Goal: Transaction & Acquisition: Book appointment/travel/reservation

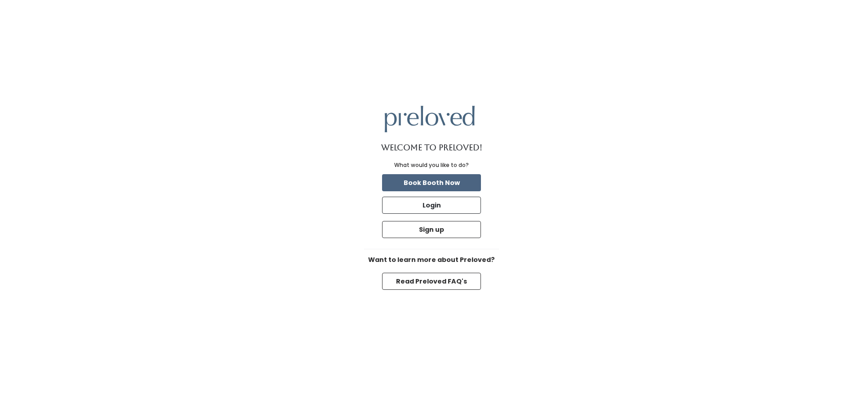
click at [405, 179] on button "Book Booth Now" at bounding box center [431, 182] width 99 height 17
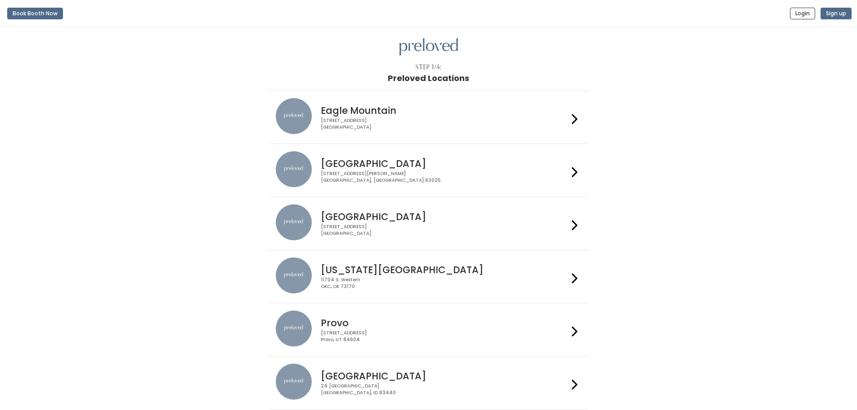
click at [348, 165] on h4 "Edwardsville" at bounding box center [444, 163] width 247 height 10
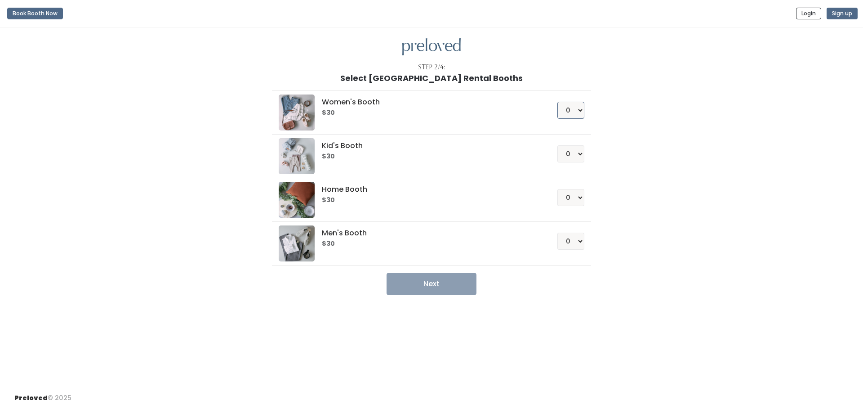
click at [582, 112] on select "0 1 2 3 4" at bounding box center [571, 110] width 27 height 17
select select "1"
click at [558, 102] on select "0 1 2 3 4" at bounding box center [571, 110] width 27 height 17
click at [580, 157] on select "0 1 2 3 4" at bounding box center [571, 153] width 27 height 17
click at [655, 192] on div "Women's Booth $30 0 1 2 3 4 Kid's Booth $30 0 1 2 3 4 0" at bounding box center [431, 189] width 495 height 212
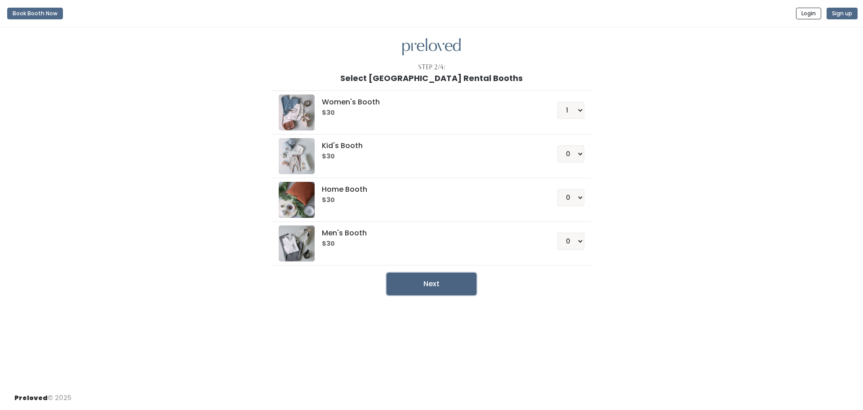
click at [463, 287] on button "Next" at bounding box center [432, 283] width 90 height 22
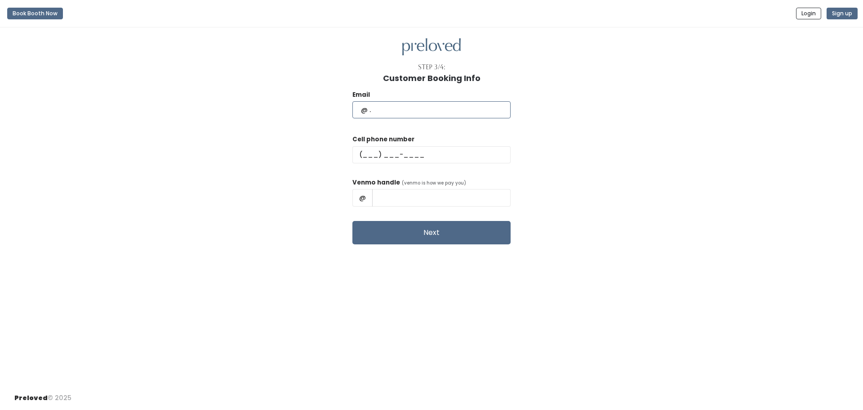
click at [458, 107] on input "text" at bounding box center [431, 109] width 158 height 17
type input "lindsay.brown0720@gmail.com"
type input "(618) 420-8819"
type input "Tripp Brown"
drag, startPoint x: 408, startPoint y: 197, endPoint x: 210, endPoint y: 191, distance: 198.4
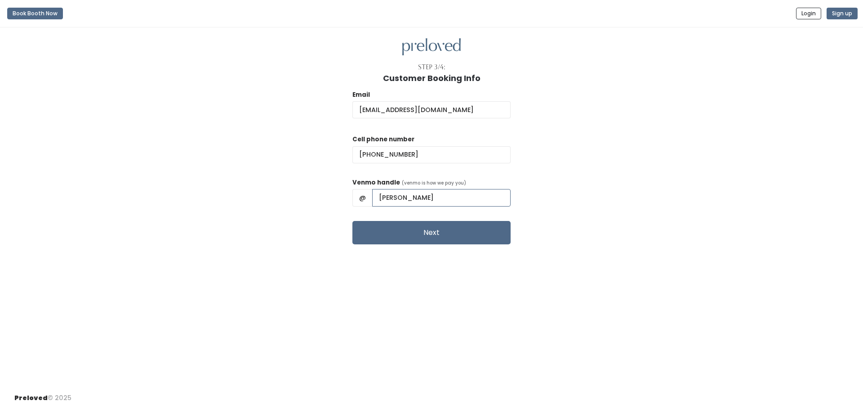
click at [210, 191] on div "Email lindsay.brown0720@gmail.com Cell phone number (618) 420-8819 Venmo handle…" at bounding box center [431, 163] width 834 height 161
type input "Lindsay-Brown0720"
click at [463, 245] on div "Step 3/4: Customer Booking Info Email lindsay.brown0720@gmail.com Cell phone nu…" at bounding box center [431, 206] width 863 height 358
click at [469, 238] on button "Next" at bounding box center [431, 232] width 158 height 23
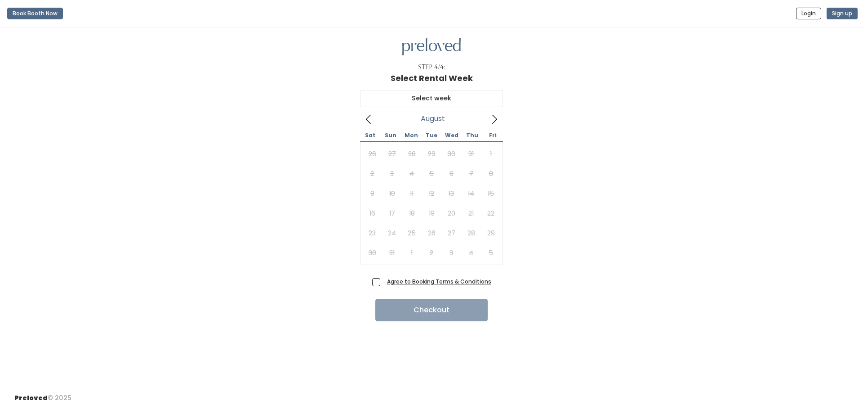
click at [491, 120] on icon at bounding box center [495, 119] width 10 height 10
click at [696, 238] on div "September 2025 Sat Sun Mon Tue Wed Thu Fri 30 31 1 2 3 4 5 6 7 8 9 10 11 12 13 …" at bounding box center [431, 179] width 834 height 192
click at [367, 123] on icon at bounding box center [369, 119] width 10 height 10
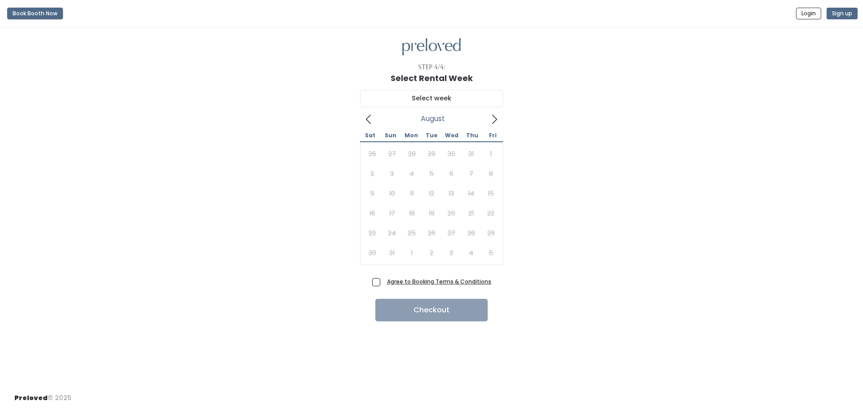
click at [34, 16] on button "Book Booth Now" at bounding box center [35, 14] width 56 height 12
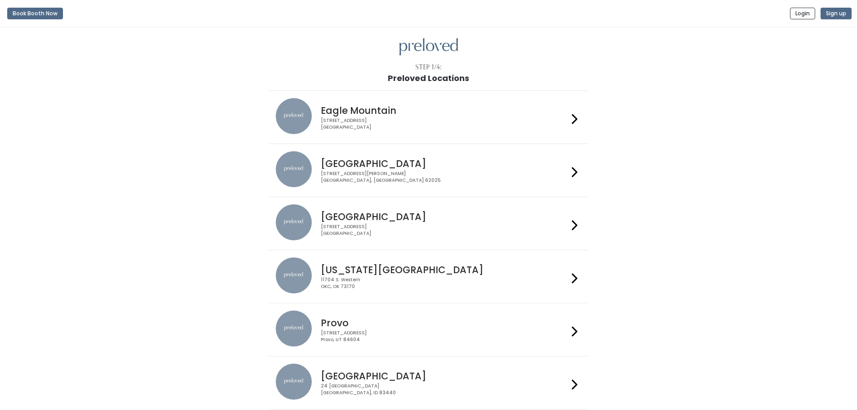
click at [400, 174] on div "[STREET_ADDRESS][PERSON_NAME]" at bounding box center [444, 176] width 247 height 13
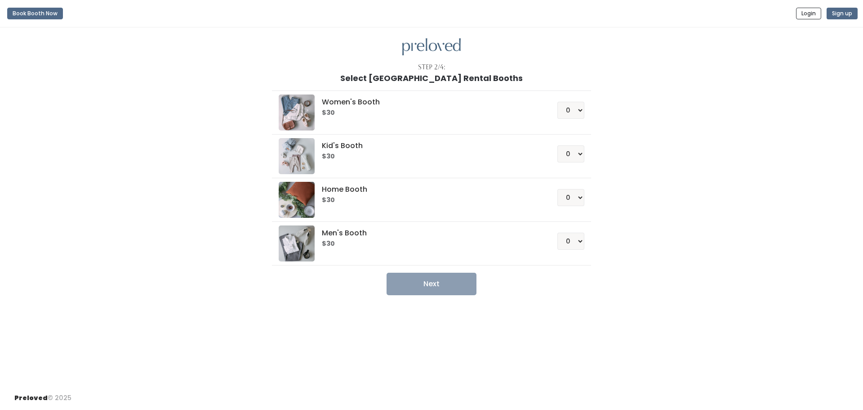
click at [356, 166] on div "Kid's Booth $30 0 1 2 3 4" at bounding box center [431, 156] width 305 height 36
click at [580, 152] on select "0 1 2 3 4" at bounding box center [571, 153] width 27 height 17
select select "1"
click at [558, 145] on select "0 1 2 3 4" at bounding box center [571, 153] width 27 height 17
click at [446, 284] on button "Next" at bounding box center [432, 283] width 90 height 22
